Goal: Check status

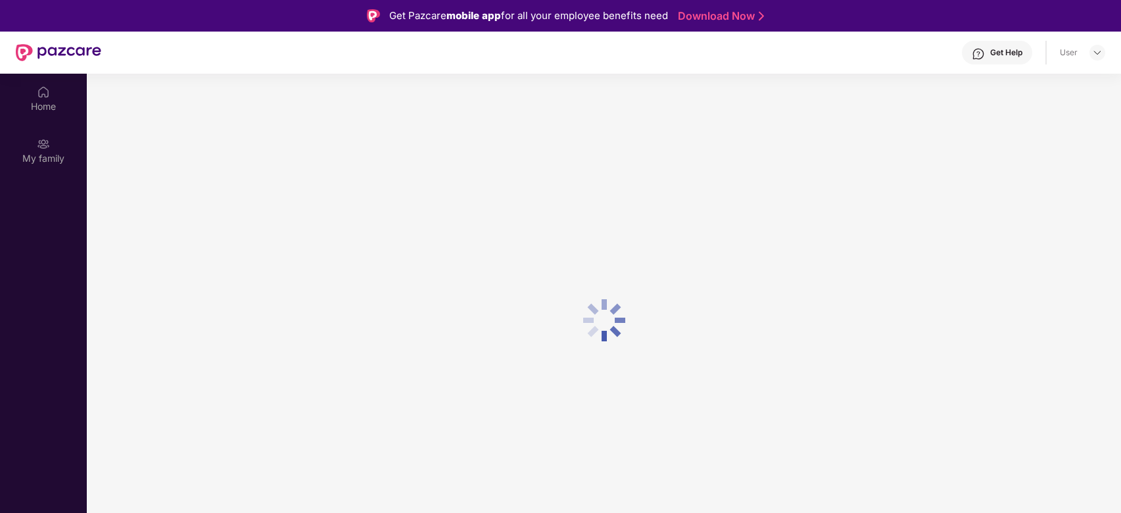
scroll to position [74, 0]
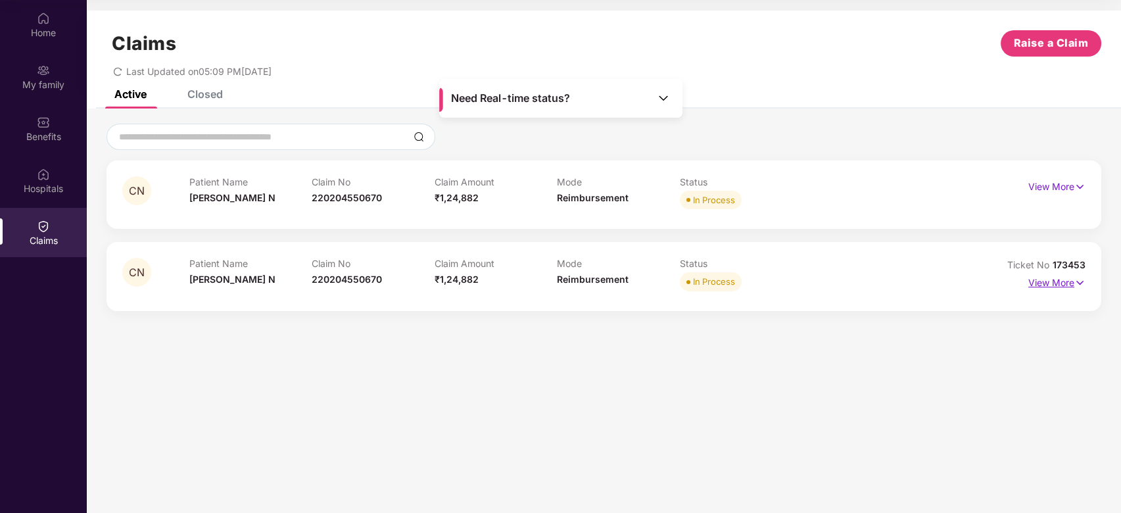
click at [1048, 279] on p "View More" at bounding box center [1057, 281] width 57 height 18
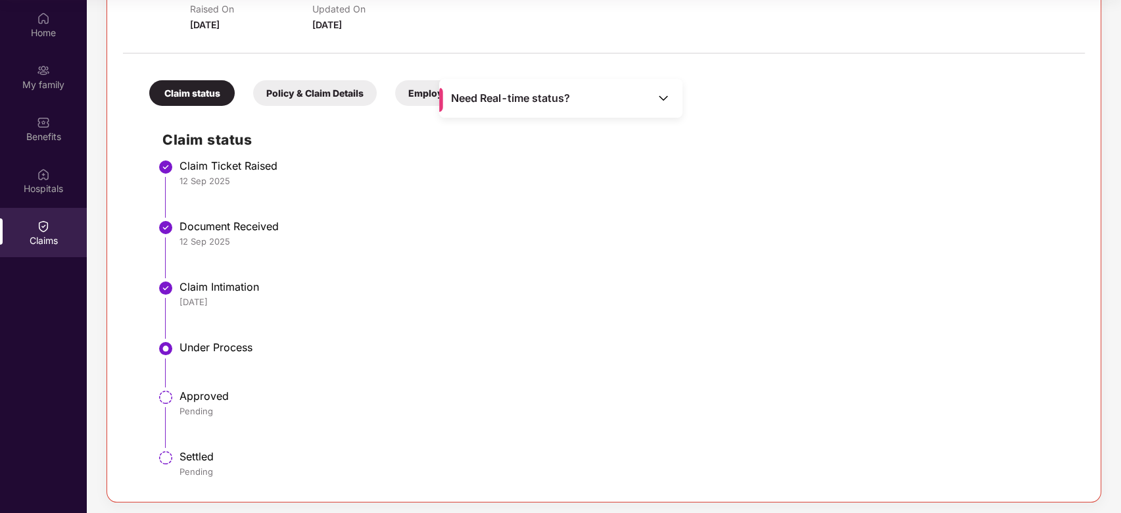
scroll to position [306, 0]
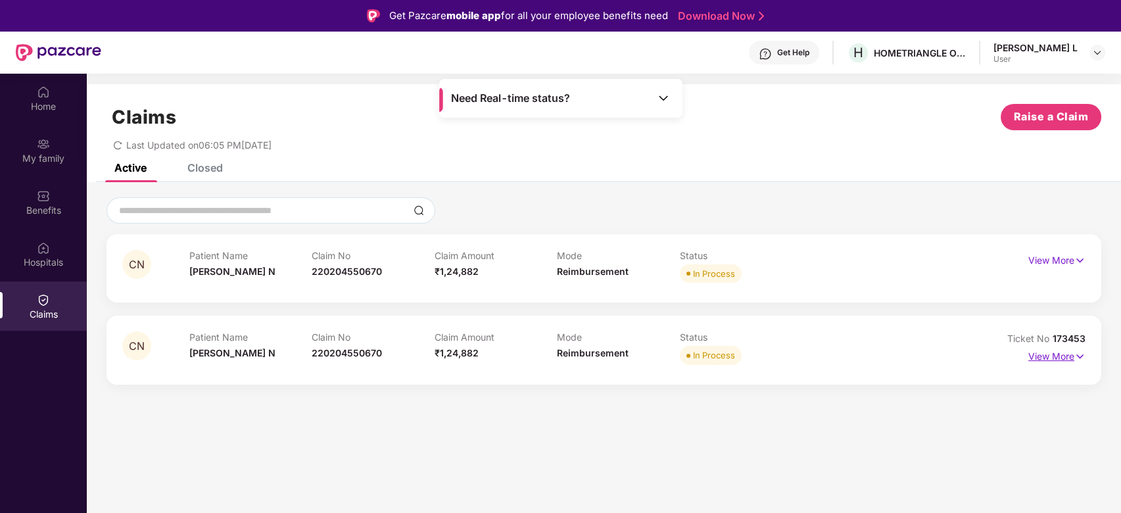
click at [1058, 353] on p "View More" at bounding box center [1057, 355] width 57 height 18
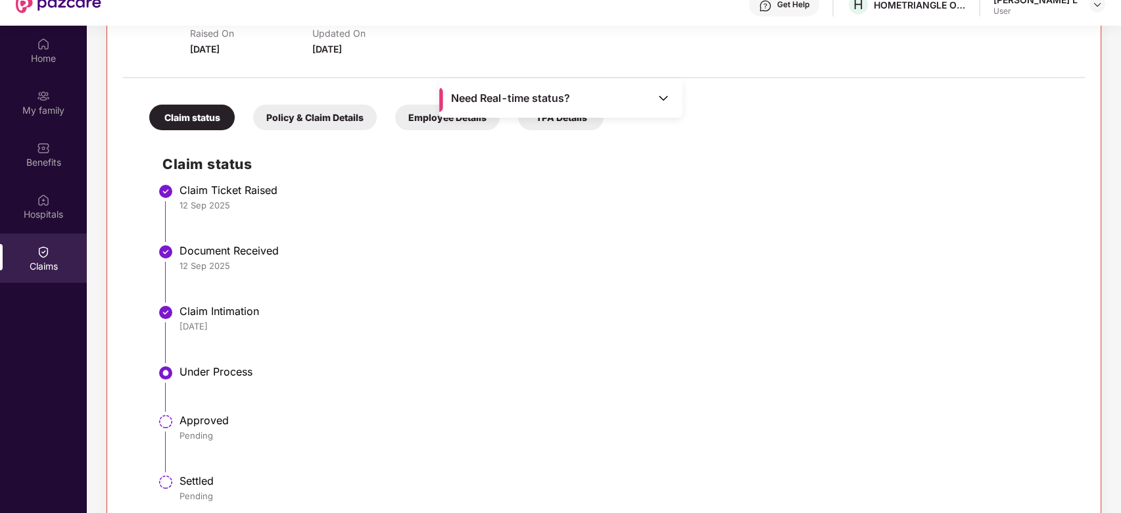
scroll to position [74, 0]
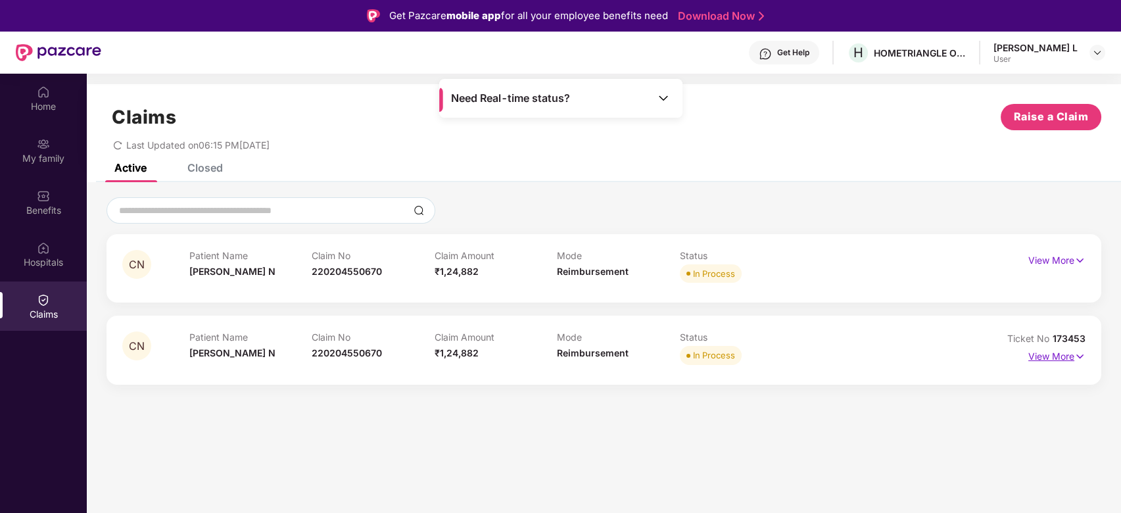
click at [1060, 355] on p "View More" at bounding box center [1057, 355] width 57 height 18
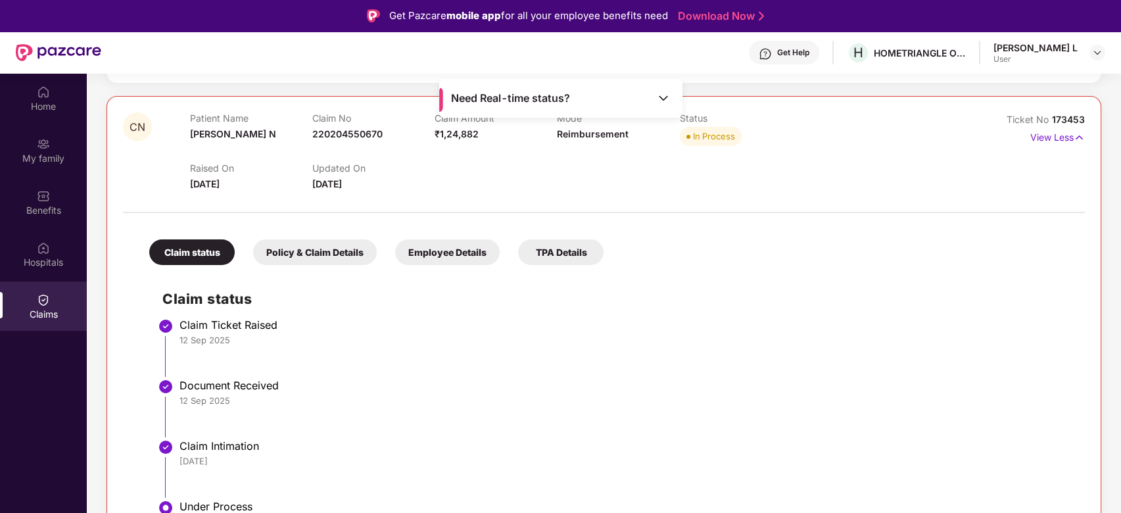
scroll to position [43, 0]
